Goal: Task Accomplishment & Management: Use online tool/utility

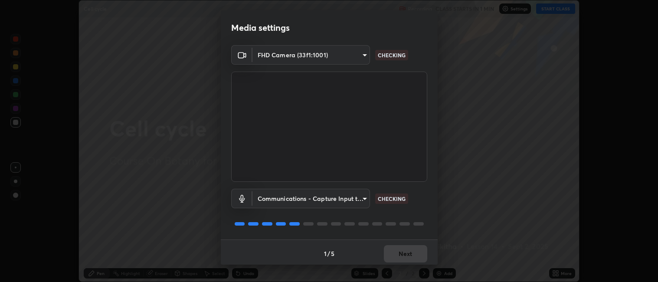
scroll to position [2, 0]
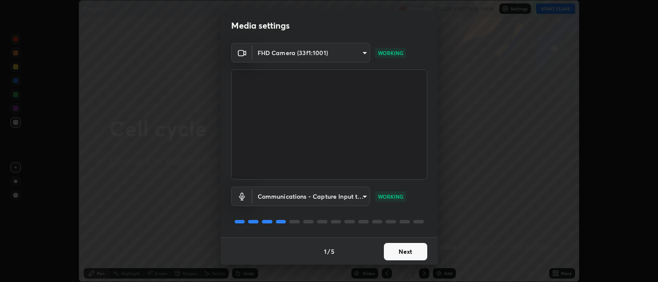
click at [404, 250] on button "Next" at bounding box center [405, 251] width 43 height 17
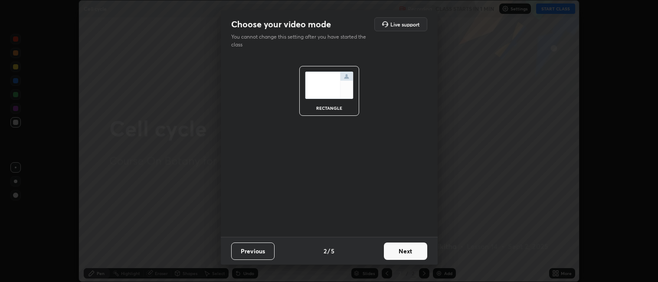
scroll to position [0, 0]
click at [410, 252] on button "Next" at bounding box center [405, 251] width 43 height 17
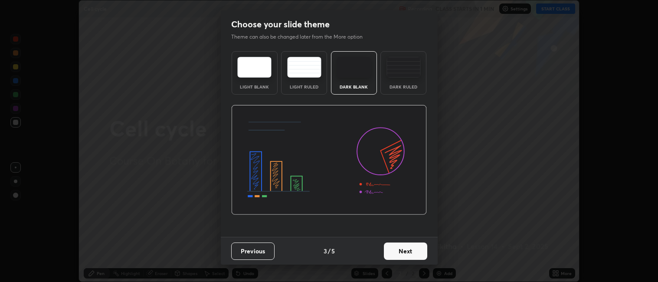
click at [415, 254] on button "Next" at bounding box center [405, 251] width 43 height 17
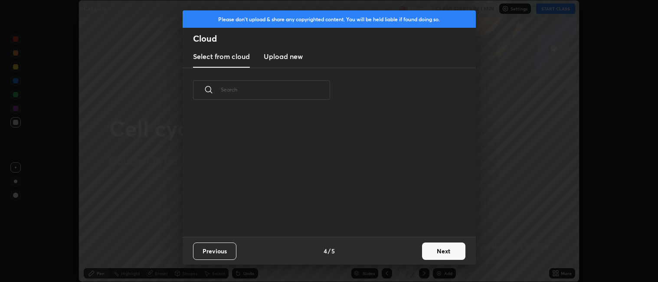
click at [424, 253] on button "Next" at bounding box center [443, 251] width 43 height 17
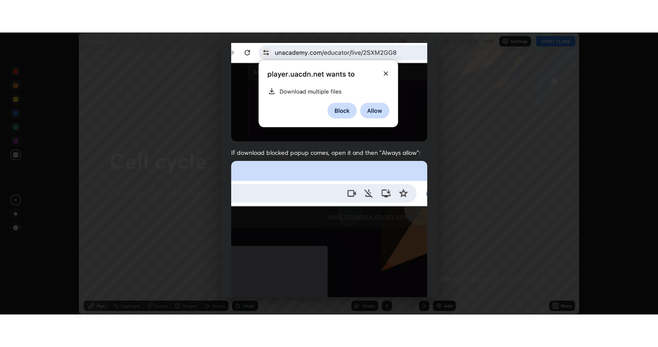
scroll to position [179, 0]
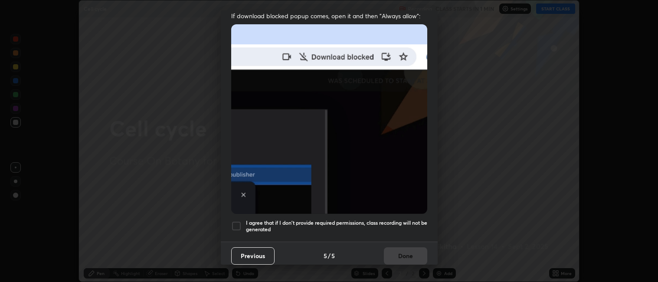
click at [234, 221] on div at bounding box center [236, 226] width 10 height 10
click at [391, 248] on button "Done" at bounding box center [405, 255] width 43 height 17
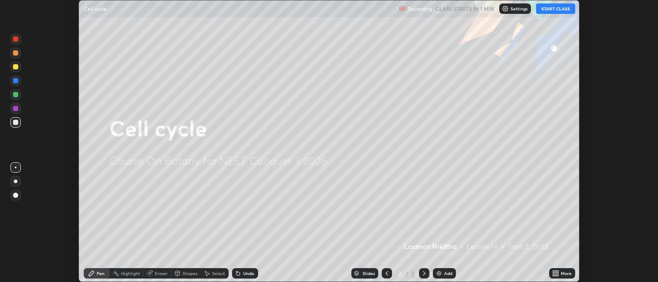
click at [542, 10] on button "START CLASS" at bounding box center [555, 8] width 39 height 10
click at [567, 271] on div "More" at bounding box center [566, 273] width 11 height 4
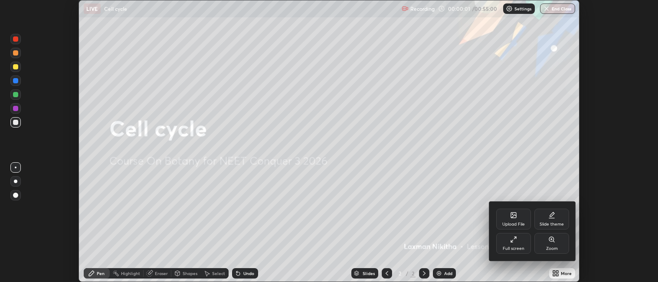
click at [507, 245] on div "Full screen" at bounding box center [513, 243] width 35 height 21
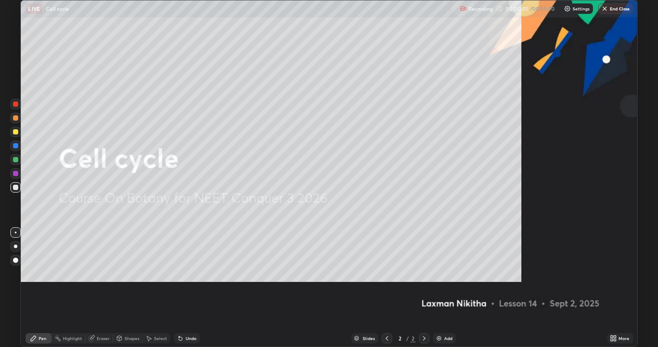
scroll to position [347, 658]
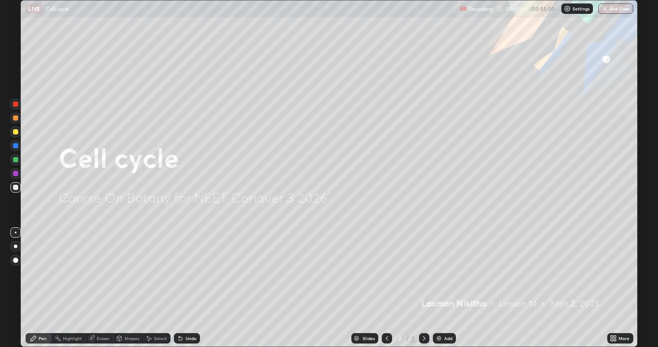
click at [454, 282] on div "Add" at bounding box center [444, 338] width 23 height 10
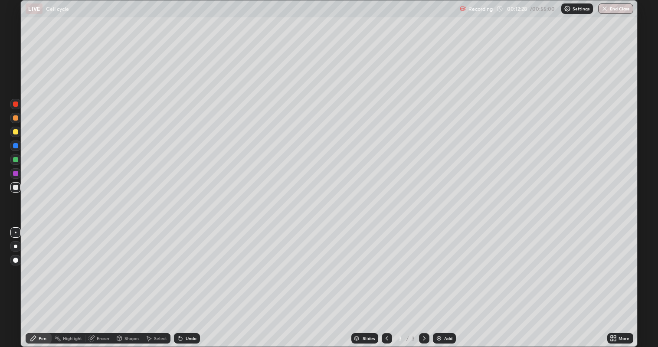
click at [450, 282] on div "Add" at bounding box center [448, 338] width 8 height 4
click at [16, 134] on div at bounding box center [15, 131] width 5 height 5
click at [17, 175] on div at bounding box center [15, 173] width 5 height 5
click at [16, 160] on div at bounding box center [15, 159] width 5 height 5
click at [17, 190] on div at bounding box center [15, 187] width 10 height 10
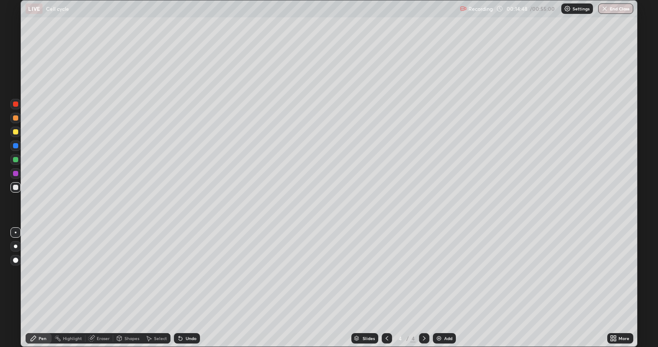
click at [14, 189] on div at bounding box center [15, 187] width 5 height 5
click at [16, 119] on div at bounding box center [15, 117] width 5 height 5
click at [197, 282] on div "Undo" at bounding box center [187, 338] width 26 height 10
click at [199, 282] on div "Undo" at bounding box center [187, 338] width 26 height 10
click at [197, 282] on div "Undo" at bounding box center [187, 338] width 26 height 10
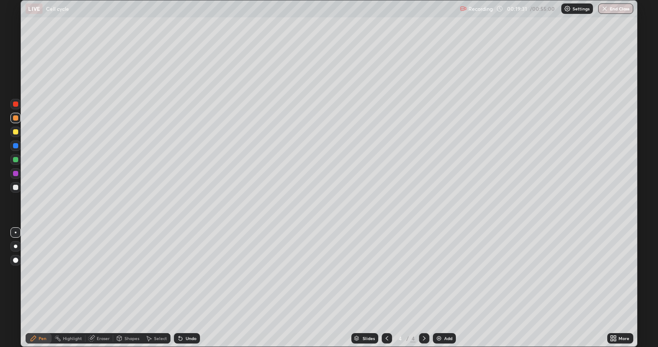
click at [191, 282] on div "Undo" at bounding box center [191, 338] width 11 height 4
click at [16, 190] on div at bounding box center [15, 187] width 5 height 5
click at [191, 282] on div "Undo" at bounding box center [191, 338] width 11 height 4
click at [15, 118] on div at bounding box center [15, 117] width 5 height 5
click at [192, 282] on div "Undo" at bounding box center [191, 338] width 11 height 4
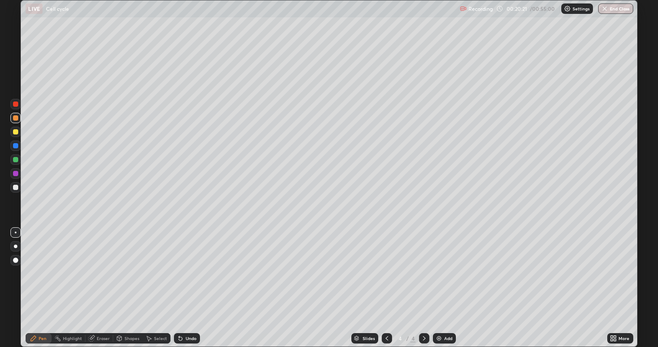
click at [197, 282] on div "Undo" at bounding box center [187, 338] width 26 height 10
click at [194, 282] on div "Undo" at bounding box center [191, 338] width 11 height 4
click at [102, 282] on div "Eraser" at bounding box center [103, 338] width 13 height 4
click at [42, 282] on div "Pen" at bounding box center [39, 338] width 26 height 10
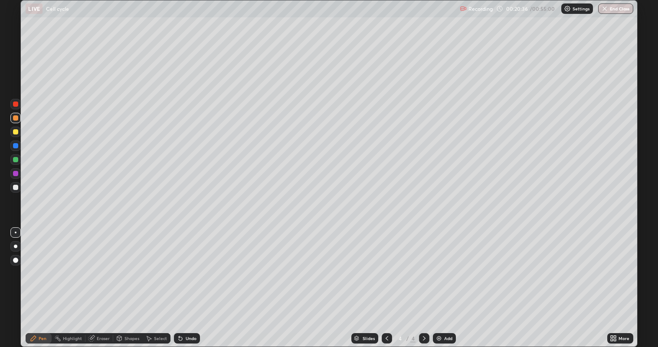
click at [17, 132] on div at bounding box center [15, 131] width 5 height 5
click at [194, 282] on div "Undo" at bounding box center [187, 338] width 26 height 10
click at [15, 118] on div at bounding box center [15, 117] width 5 height 5
click at [353, 282] on div "Slides" at bounding box center [365, 338] width 27 height 10
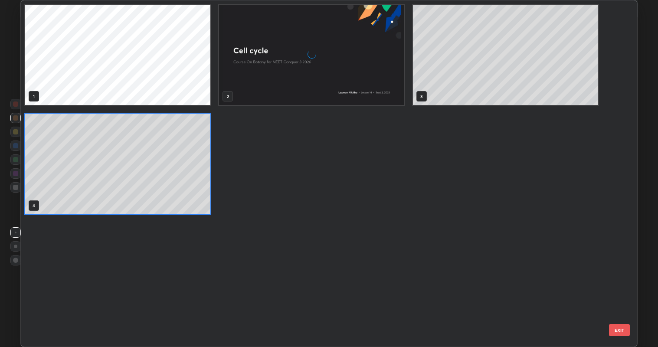
scroll to position [344, 612]
click at [354, 282] on div "1 2 3 4" at bounding box center [322, 173] width 602 height 347
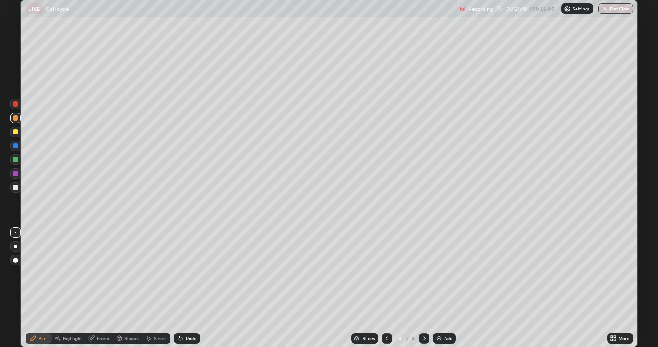
click at [292, 282] on div "Slides 4 / 4 Add" at bounding box center [403, 338] width 407 height 17
click at [291, 282] on div "Slides 4 / 4 Add" at bounding box center [403, 338] width 407 height 17
click at [382, 282] on div at bounding box center [387, 338] width 10 height 17
click at [424, 282] on icon at bounding box center [424, 338] width 7 height 7
click at [15, 133] on div at bounding box center [15, 131] width 5 height 5
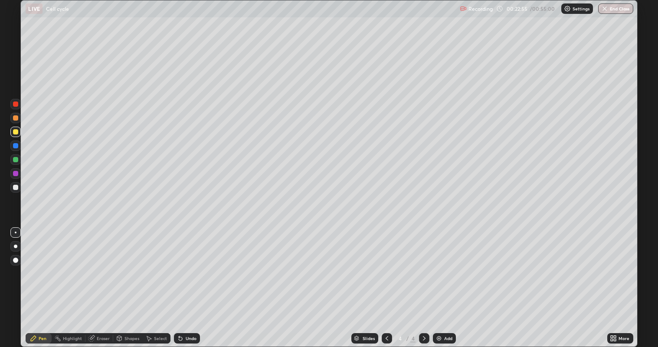
click at [194, 282] on div "Undo" at bounding box center [191, 338] width 11 height 4
click at [195, 282] on div "Undo" at bounding box center [191, 338] width 11 height 4
click at [196, 282] on div "Undo" at bounding box center [191, 338] width 11 height 4
click at [196, 282] on div "Undo" at bounding box center [187, 338] width 26 height 10
click at [15, 187] on div at bounding box center [15, 187] width 5 height 5
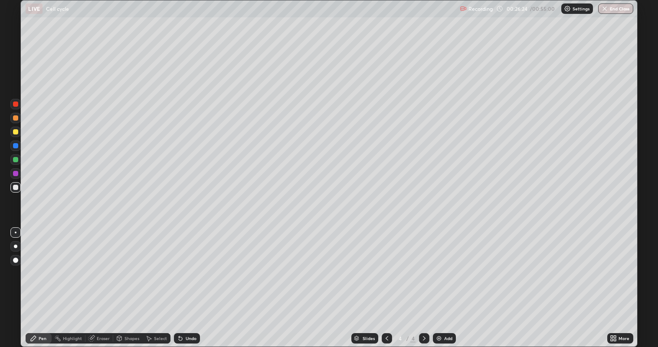
click at [452, 282] on div "Add" at bounding box center [444, 338] width 23 height 10
click at [17, 174] on div at bounding box center [15, 173] width 5 height 5
click at [385, 282] on icon at bounding box center [387, 338] width 7 height 7
click at [386, 282] on icon at bounding box center [387, 338] width 7 height 7
click at [424, 282] on icon at bounding box center [424, 338] width 7 height 7
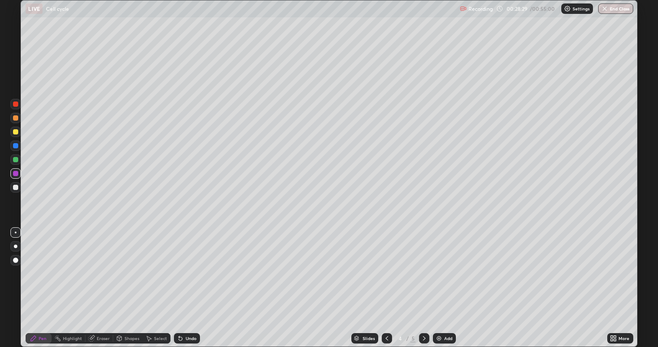
click at [428, 282] on div at bounding box center [424, 338] width 10 height 10
click at [157, 282] on div "Select" at bounding box center [160, 338] width 13 height 4
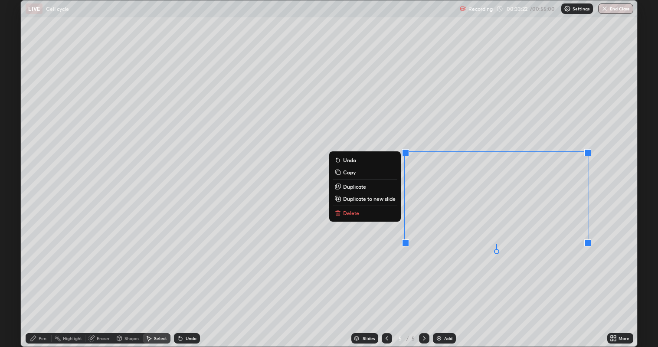
click at [346, 214] on p "Delete" at bounding box center [351, 213] width 16 height 7
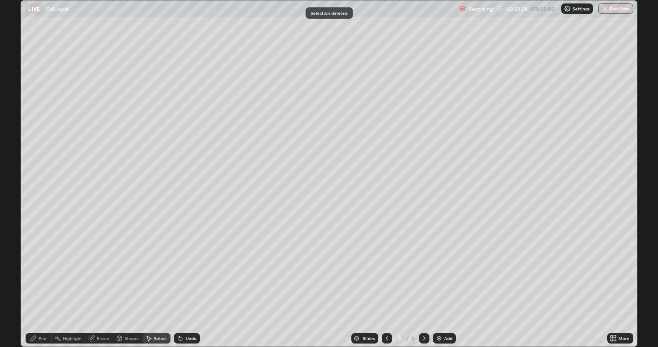
click at [43, 282] on div "Pen" at bounding box center [43, 338] width 8 height 4
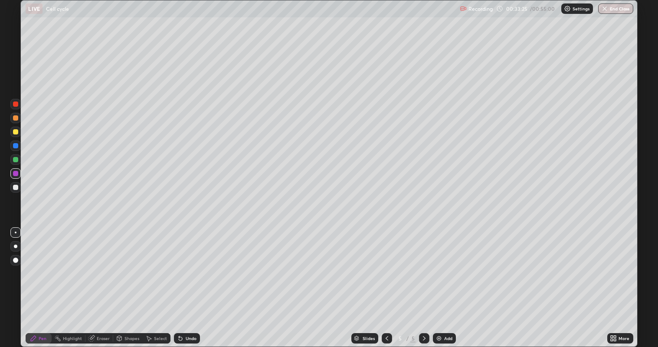
click at [16, 189] on div at bounding box center [15, 187] width 5 height 5
click at [15, 174] on div at bounding box center [15, 173] width 5 height 5
click at [15, 132] on div at bounding box center [15, 131] width 5 height 5
click at [15, 118] on div at bounding box center [15, 117] width 5 height 5
click at [386, 282] on icon at bounding box center [387, 338] width 7 height 7
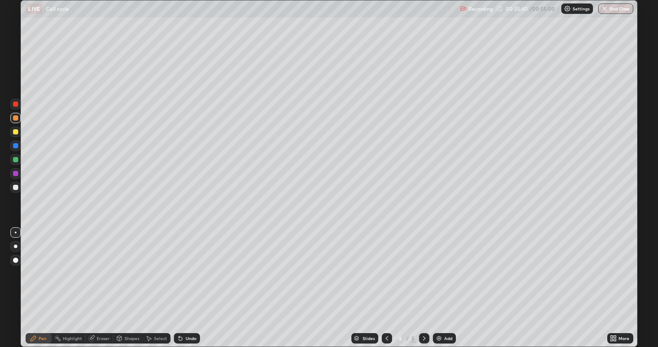
click at [424, 282] on icon at bounding box center [424, 338] width 7 height 7
click at [15, 187] on div at bounding box center [15, 187] width 5 height 5
click at [15, 120] on div at bounding box center [15, 117] width 5 height 5
click at [16, 132] on div at bounding box center [15, 131] width 5 height 5
click at [17, 119] on div at bounding box center [15, 117] width 5 height 5
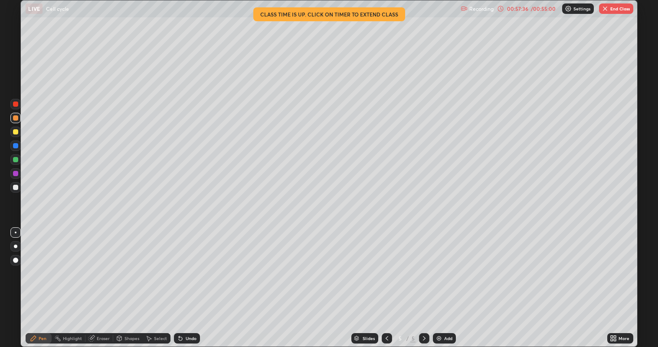
click at [610, 9] on button "End Class" at bounding box center [616, 8] width 34 height 10
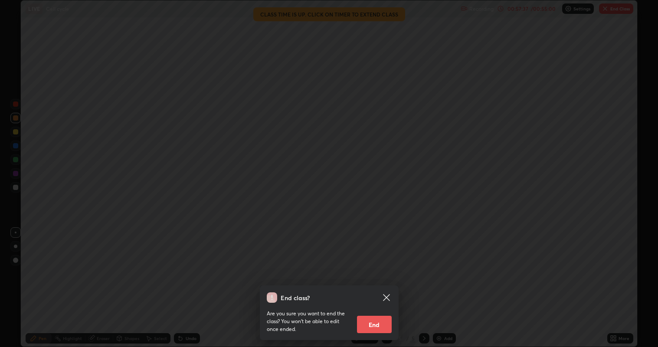
click at [381, 282] on button "End" at bounding box center [374, 324] width 35 height 17
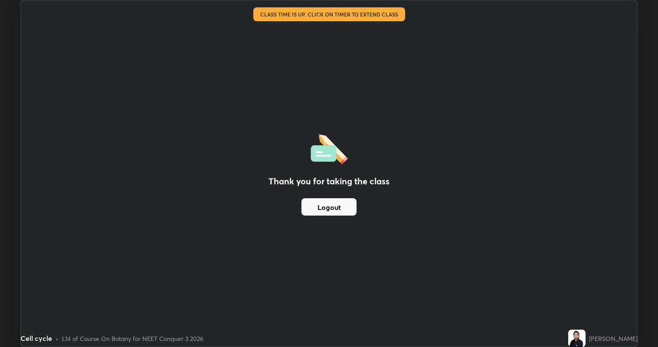
click at [346, 212] on button "Logout" at bounding box center [329, 206] width 55 height 17
click at [348, 210] on button "Logout" at bounding box center [329, 206] width 55 height 17
